Goal: Use online tool/utility: Utilize a website feature to perform a specific function

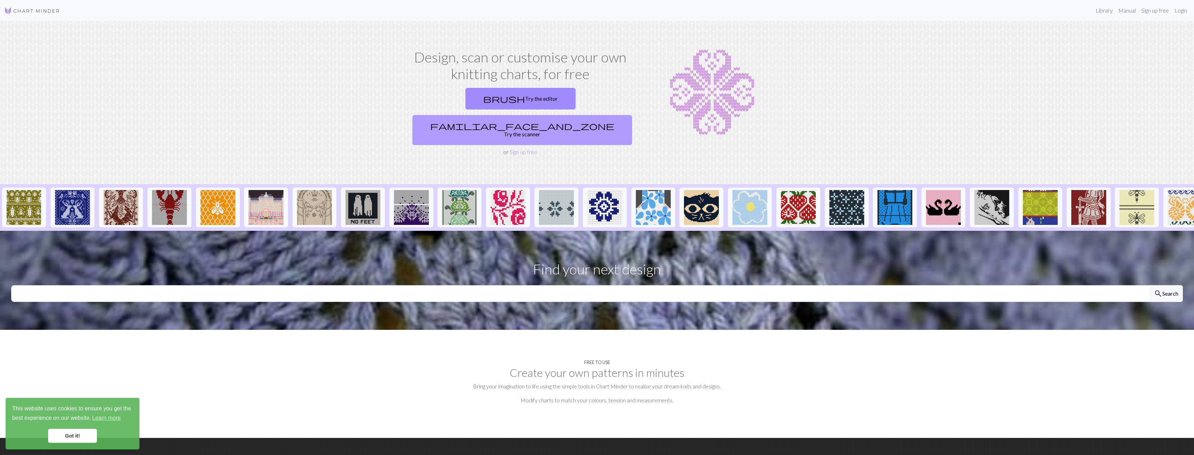
click at [586, 115] on link "familiar_face_and_zone Try the scanner" at bounding box center [522, 130] width 220 height 30
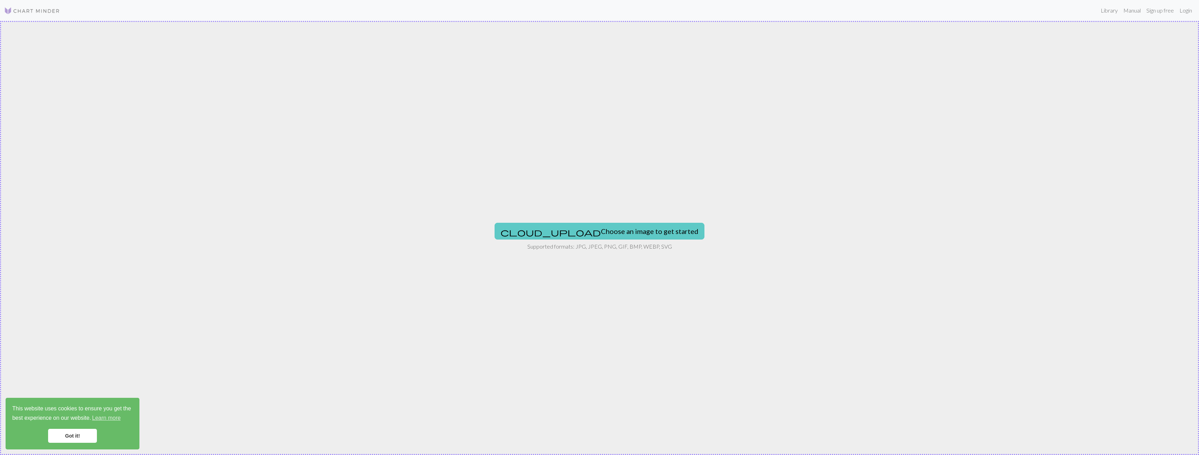
click at [577, 227] on button "cloud_upload Choose an image to get started" at bounding box center [600, 231] width 210 height 17
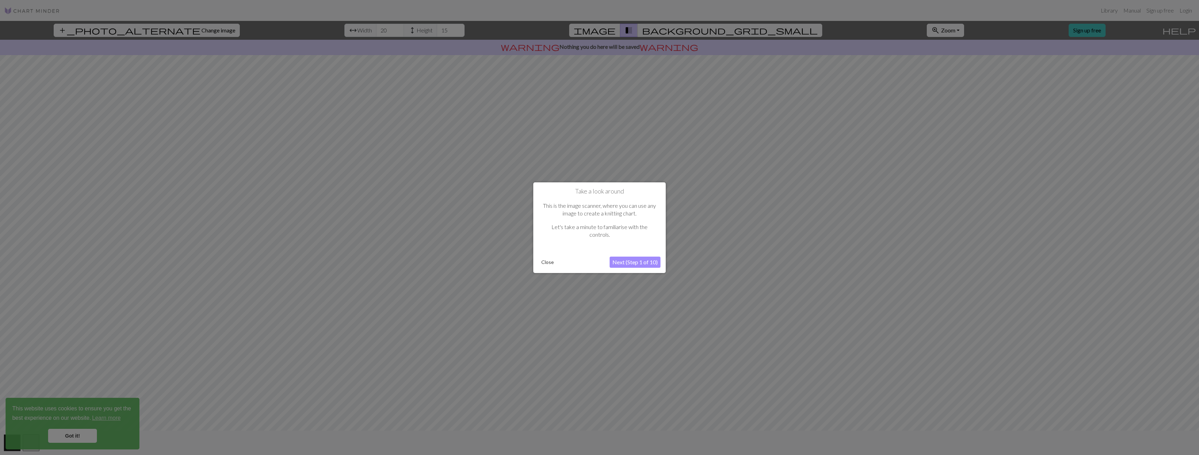
click at [545, 257] on button "Close" at bounding box center [547, 262] width 18 height 10
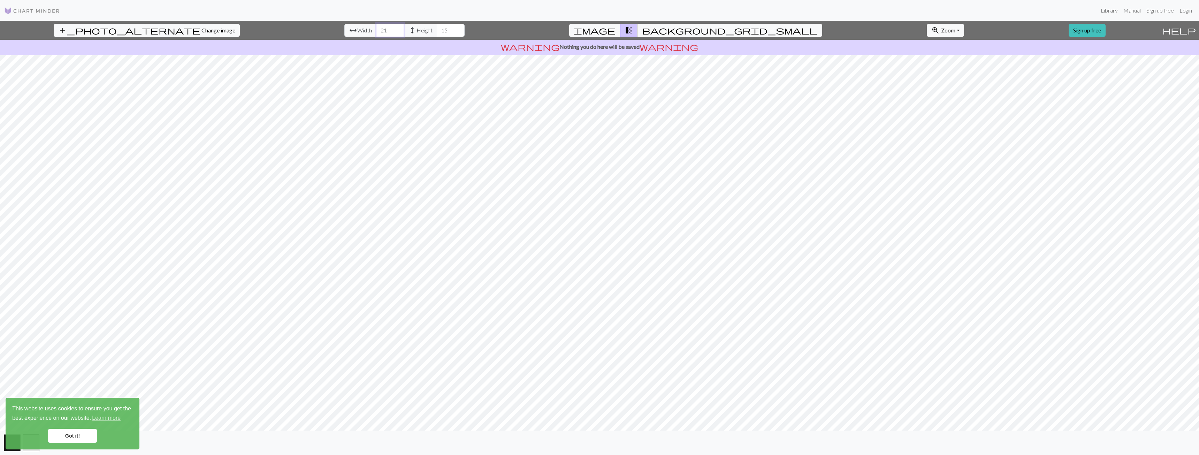
click at [376, 26] on input "21" at bounding box center [390, 30] width 28 height 13
click at [376, 26] on input "22" at bounding box center [390, 30] width 28 height 13
click at [376, 26] on input "23" at bounding box center [390, 30] width 28 height 13
click at [376, 26] on input "24" at bounding box center [390, 30] width 28 height 13
click at [376, 26] on input "25" at bounding box center [390, 30] width 28 height 13
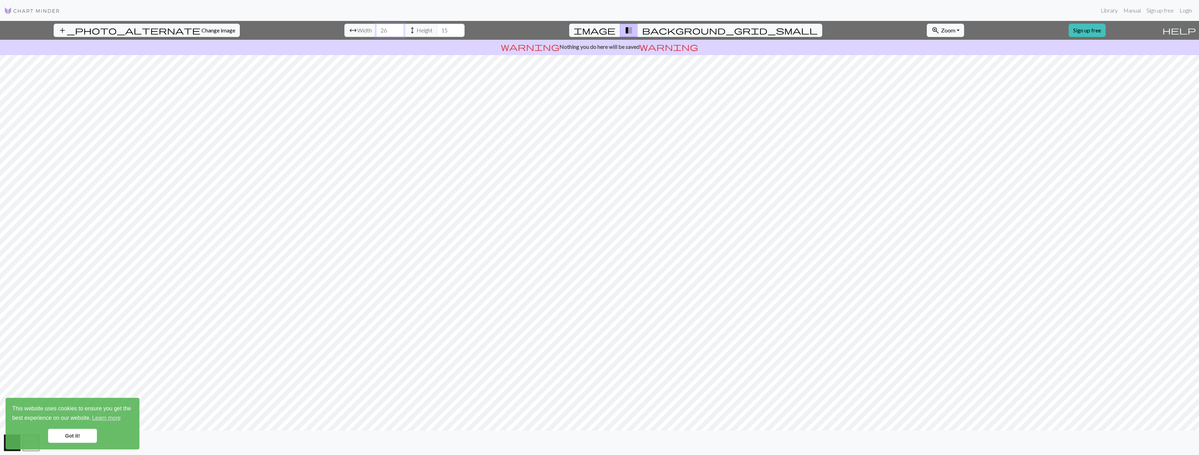
click at [376, 26] on input "26" at bounding box center [390, 30] width 28 height 13
click at [376, 26] on input "27" at bounding box center [390, 30] width 28 height 13
click at [376, 35] on input "27" at bounding box center [390, 30] width 28 height 13
click at [376, 31] on input "26" at bounding box center [390, 30] width 28 height 13
click at [376, 31] on input "25" at bounding box center [390, 30] width 28 height 13
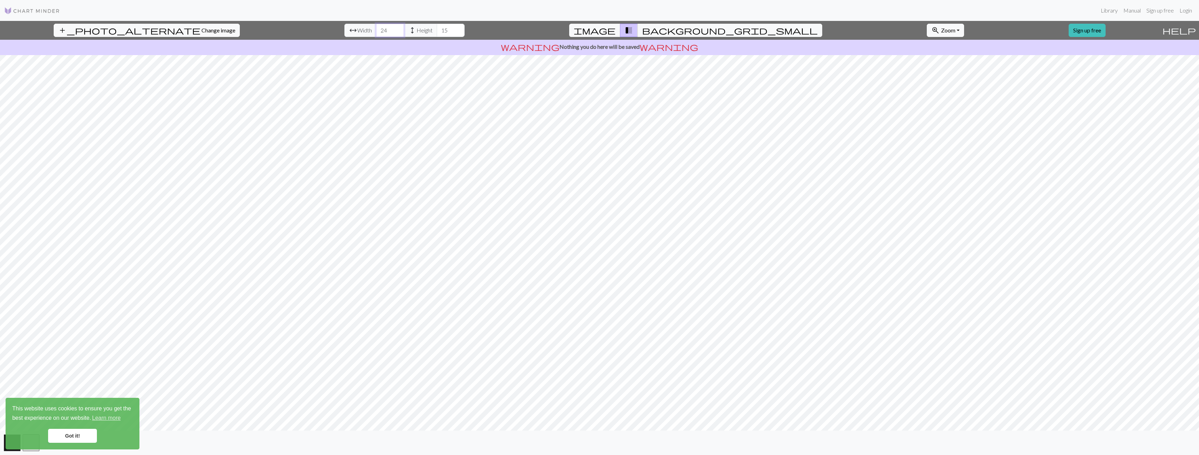
click at [376, 31] on input "24" at bounding box center [390, 30] width 28 height 13
click at [376, 31] on input "23" at bounding box center [390, 30] width 28 height 13
click at [376, 31] on input "22" at bounding box center [390, 30] width 28 height 13
click at [376, 31] on input "21" at bounding box center [390, 30] width 28 height 13
click at [376, 36] on input "21" at bounding box center [390, 30] width 28 height 13
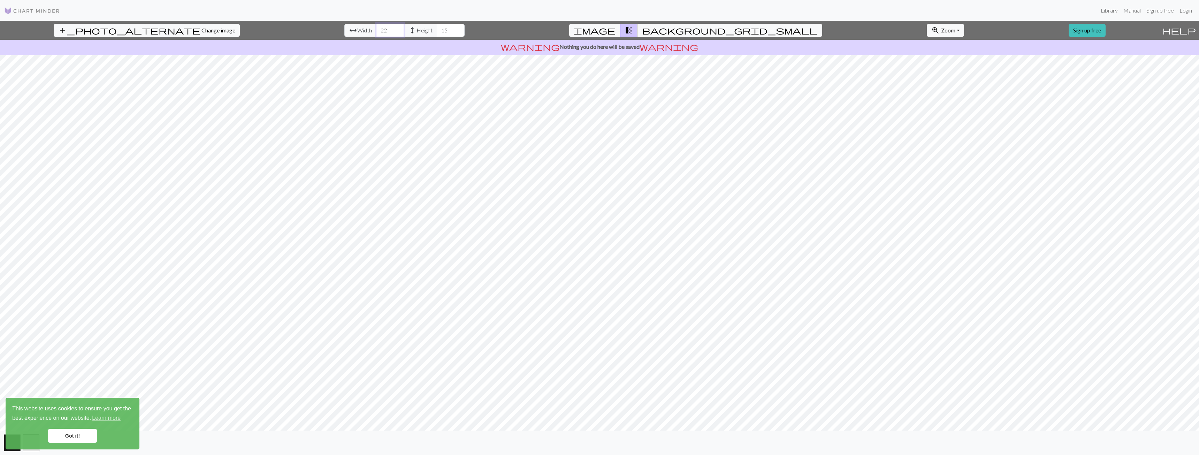
click at [376, 30] on input "22" at bounding box center [390, 30] width 28 height 13
click at [376, 33] on input "21" at bounding box center [390, 30] width 28 height 13
click at [376, 24] on input "21" at bounding box center [390, 30] width 28 height 13
click at [376, 28] on input "22" at bounding box center [390, 30] width 28 height 13
drag, startPoint x: 364, startPoint y: 30, endPoint x: 344, endPoint y: 30, distance: 20.2
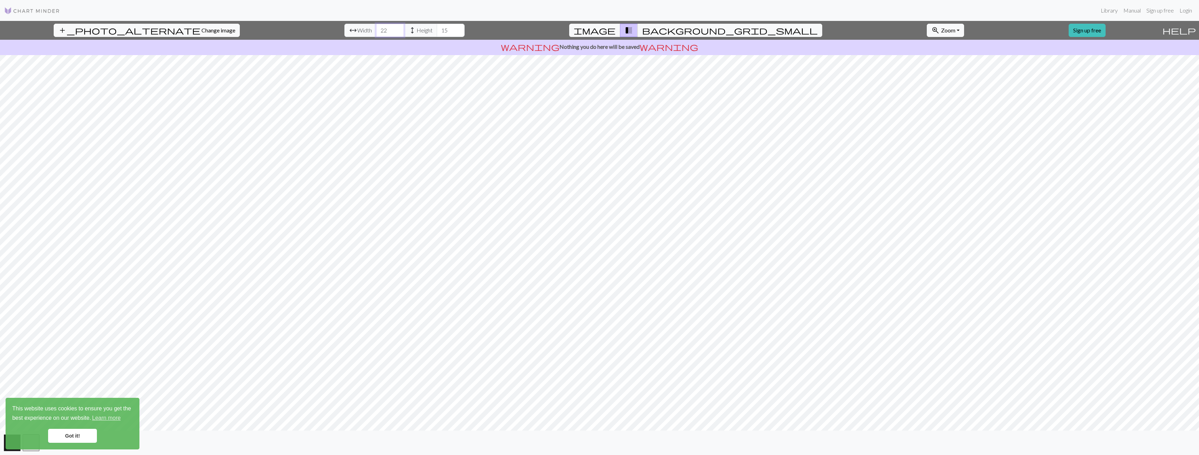
click at [344, 30] on div "arrow_range Width 22 height Height 15" at bounding box center [404, 30] width 120 height 13
click at [376, 28] on input "21" at bounding box center [390, 30] width 28 height 13
click at [376, 29] on input "22" at bounding box center [390, 30] width 28 height 13
click at [376, 29] on input "23" at bounding box center [390, 30] width 28 height 13
click at [376, 29] on input "24" at bounding box center [390, 30] width 28 height 13
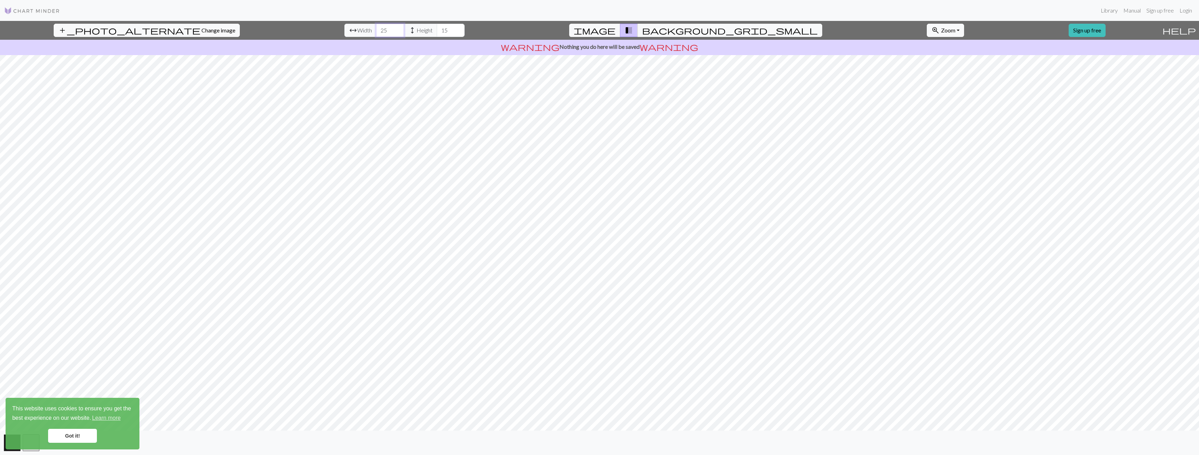
click at [376, 29] on input "25" at bounding box center [390, 30] width 28 height 13
click at [376, 29] on input "26" at bounding box center [390, 30] width 28 height 13
click at [376, 29] on input "27" at bounding box center [390, 30] width 28 height 13
click at [376, 29] on input "28" at bounding box center [390, 30] width 28 height 13
click at [376, 29] on input "29" at bounding box center [390, 30] width 28 height 13
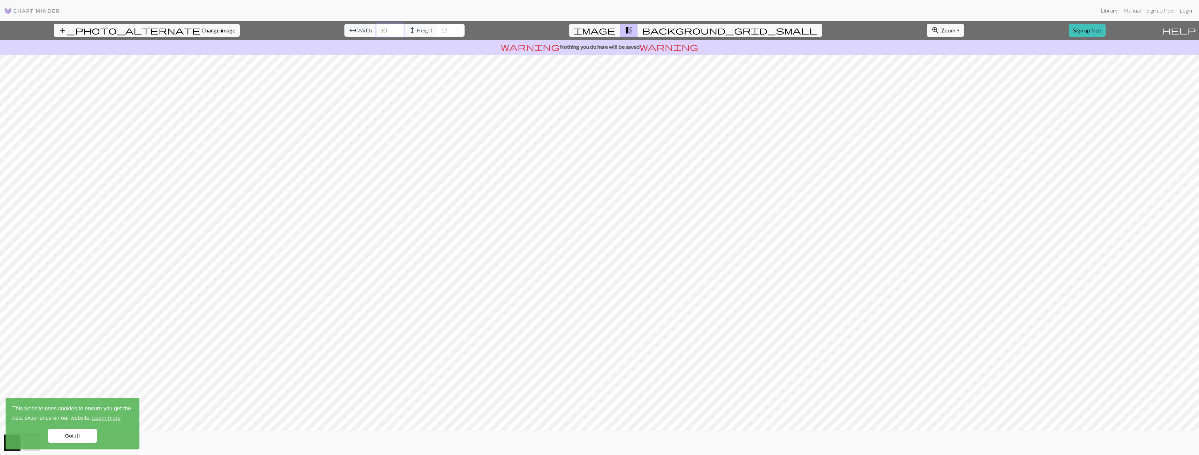
click at [376, 29] on input "30" at bounding box center [390, 30] width 28 height 13
type input "31"
click at [376, 29] on input "31" at bounding box center [390, 30] width 28 height 13
drag, startPoint x: 386, startPoint y: 30, endPoint x: 396, endPoint y: 7, distance: 25.3
click at [387, 3] on div "Library Manual Sign up free Login add_photo_alternate Change image arrow_range …" at bounding box center [599, 227] width 1199 height 455
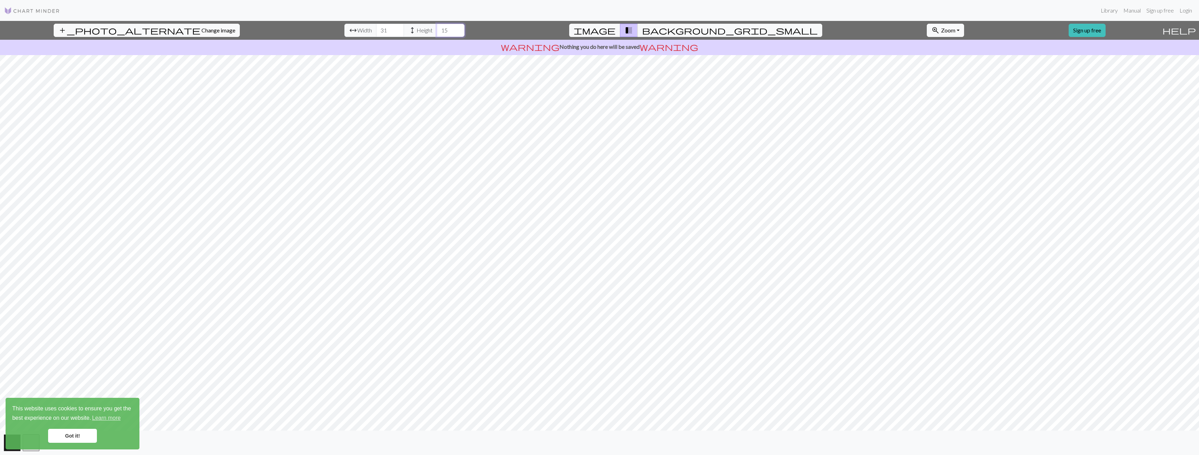
click at [437, 32] on input "15" at bounding box center [451, 30] width 28 height 13
click at [437, 29] on input "16" at bounding box center [451, 30] width 28 height 13
click at [437, 29] on input "17" at bounding box center [451, 30] width 28 height 13
click at [437, 29] on input "18" at bounding box center [451, 30] width 28 height 13
click at [437, 29] on input "19" at bounding box center [451, 30] width 28 height 13
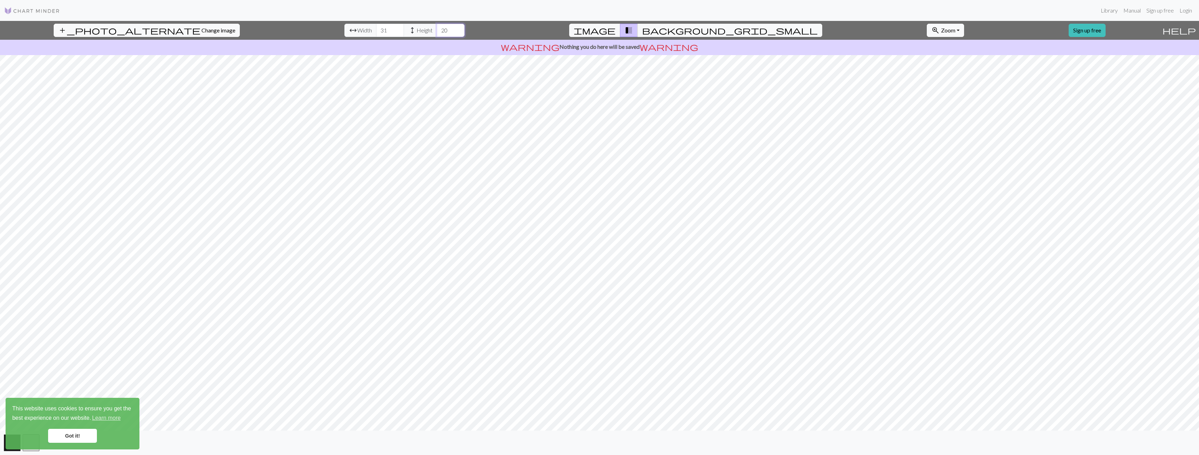
click at [437, 29] on input "20" at bounding box center [451, 30] width 28 height 13
click at [437, 29] on input "21" at bounding box center [451, 30] width 28 height 13
click at [437, 29] on input "22" at bounding box center [451, 30] width 28 height 13
click at [437, 29] on input "23" at bounding box center [451, 30] width 28 height 13
click at [437, 29] on input "24" at bounding box center [451, 30] width 28 height 13
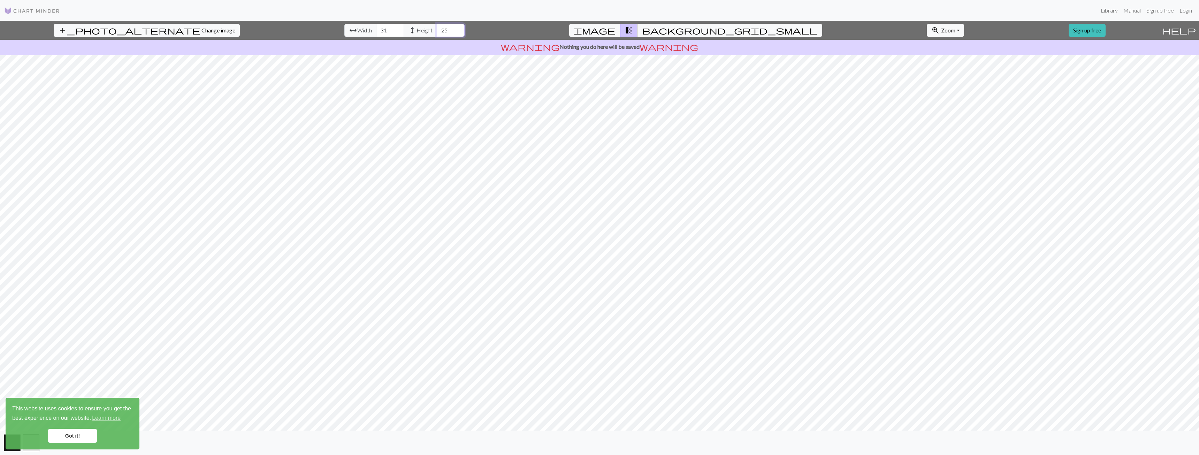
type input "25"
click at [437, 29] on input "25" at bounding box center [451, 30] width 28 height 13
click at [201, 32] on span "Change image" at bounding box center [218, 30] width 34 height 7
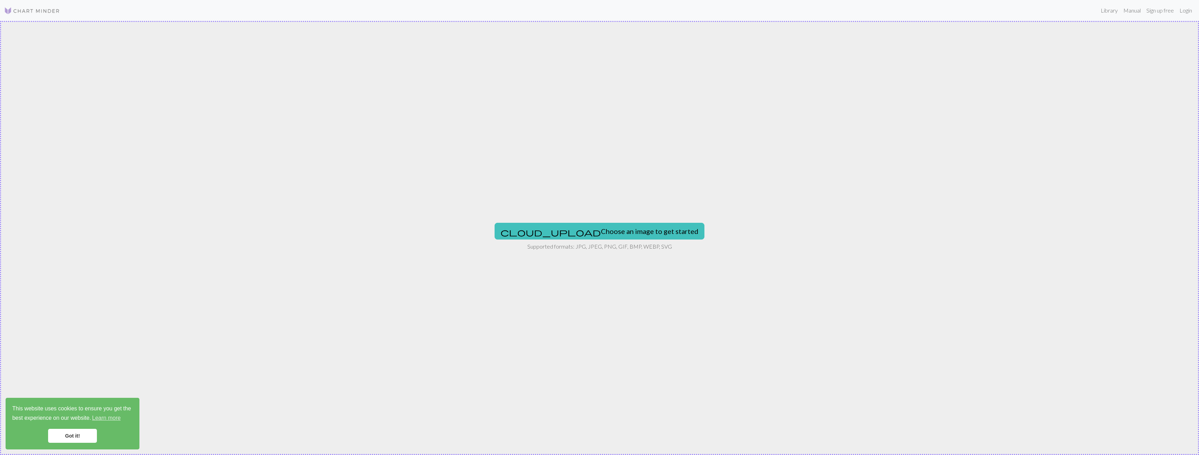
click at [576, 242] on div "cloud_upload Choose an image to get started Supported formats: JPG, JPEG, PNG, …" at bounding box center [599, 238] width 1199 height 434
type input "C:\fakepath\Startide_Logo_vr2.png"
